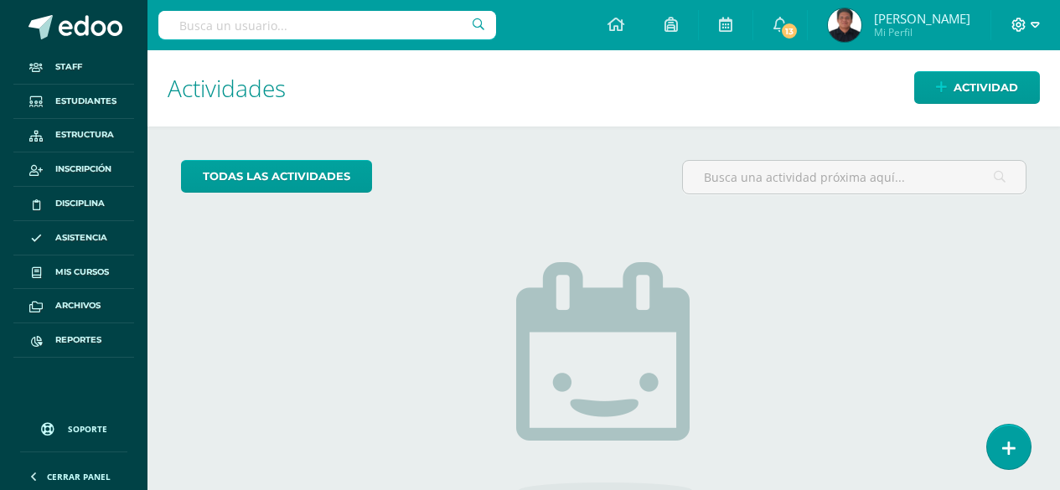
click at [1033, 26] on icon at bounding box center [1035, 25] width 9 height 6
click at [189, 15] on input "text" at bounding box center [327, 25] width 338 height 28
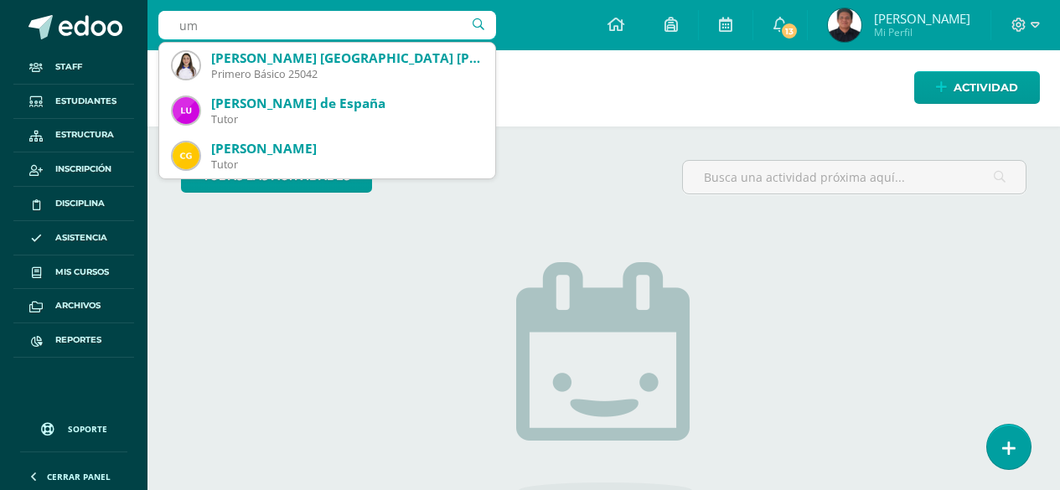
type input "u"
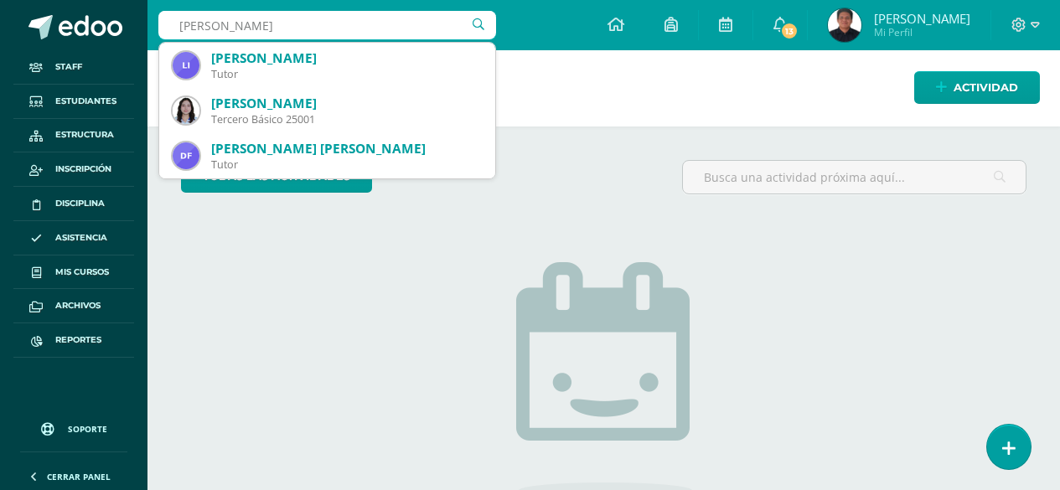
type input "morales ochoa"
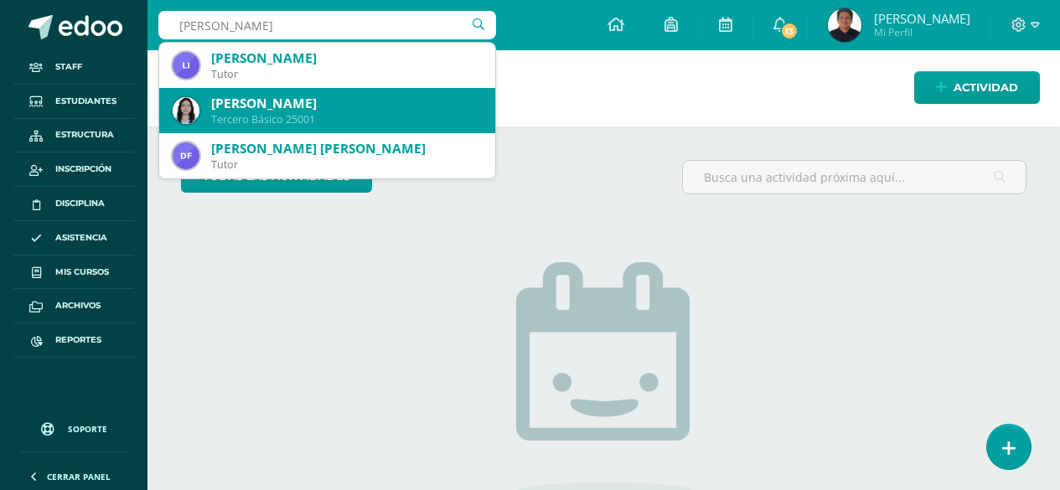
click at [304, 120] on div "Tercero Básico 25001" at bounding box center [346, 119] width 271 height 14
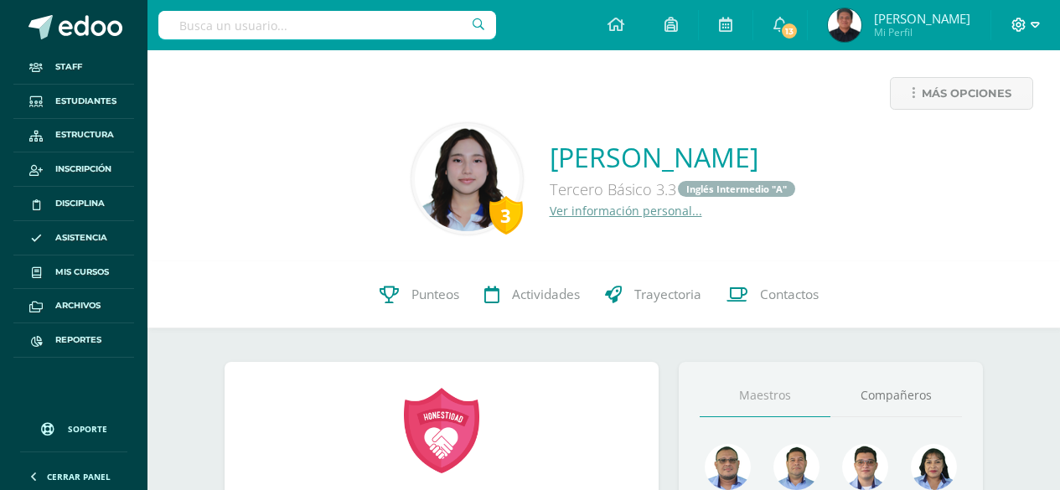
click at [1031, 18] on icon at bounding box center [1035, 25] width 9 height 15
drag, startPoint x: 777, startPoint y: 187, endPoint x: 798, endPoint y: 179, distance: 23.1
click at [780, 187] on div "Tercero Básico 3.3 Inglés Intermedio "A"" at bounding box center [673, 189] width 247 height 28
click at [954, 74] on div "Más opciones 3 [PERSON_NAME] Tercero Básico 3.3 Inglés Intermedio "A" Ver infor…" at bounding box center [603, 155] width 912 height 211
click at [953, 97] on span "Más opciones" at bounding box center [967, 93] width 90 height 31
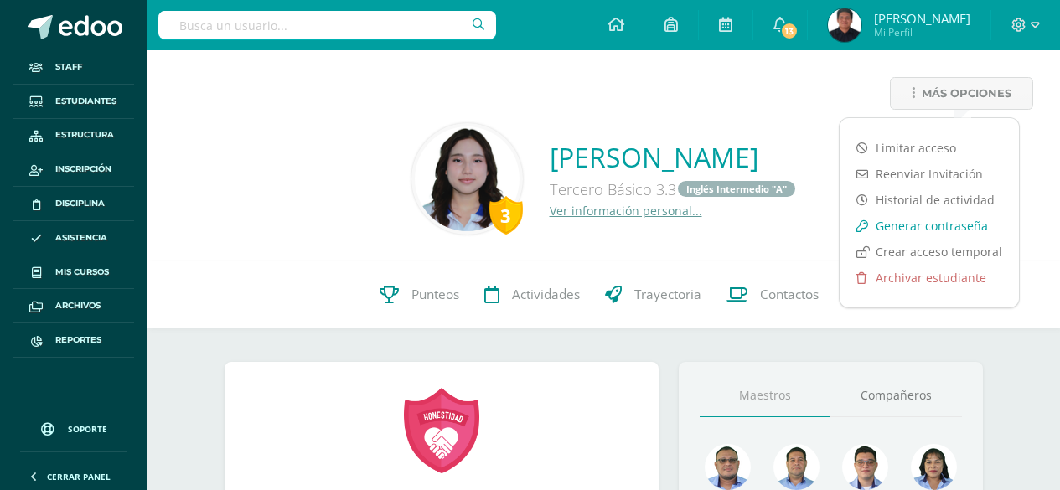
click at [930, 231] on link "Generar contraseña" at bounding box center [928, 226] width 179 height 26
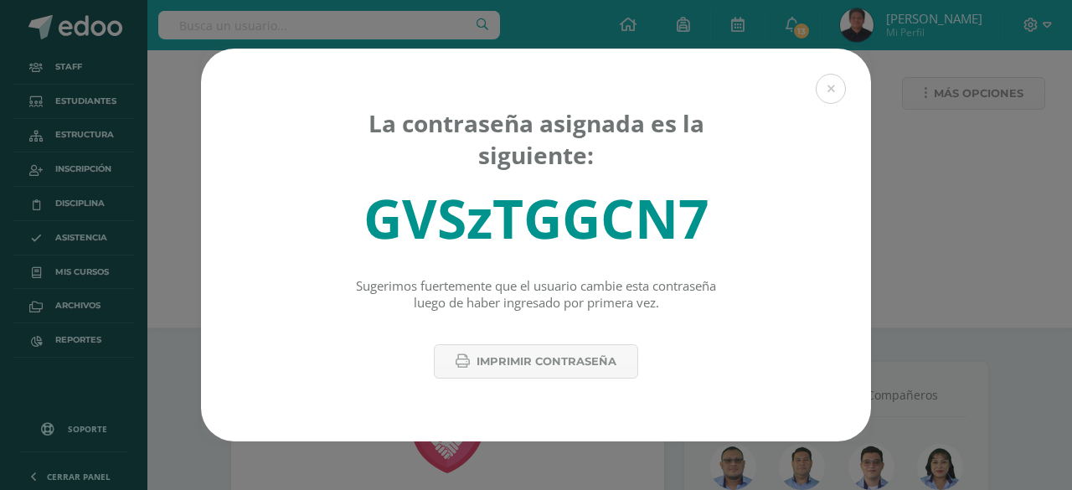
click at [553, 230] on div "GVSzTGGCN7" at bounding box center [537, 218] width 346 height 73
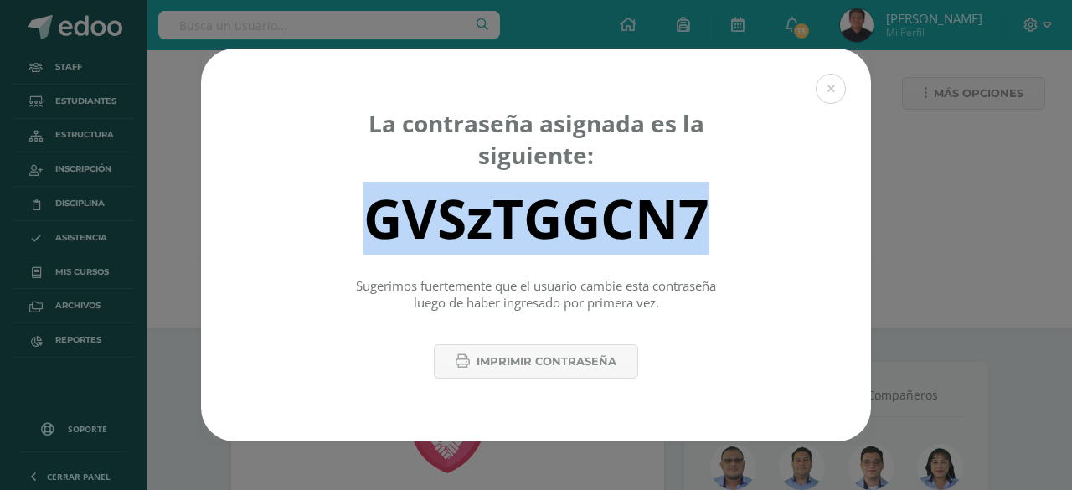
click at [553, 230] on div "GVSzTGGCN7" at bounding box center [537, 218] width 346 height 73
copy div "GVSzTGGCN7"
